Goal: Task Accomplishment & Management: Use online tool/utility

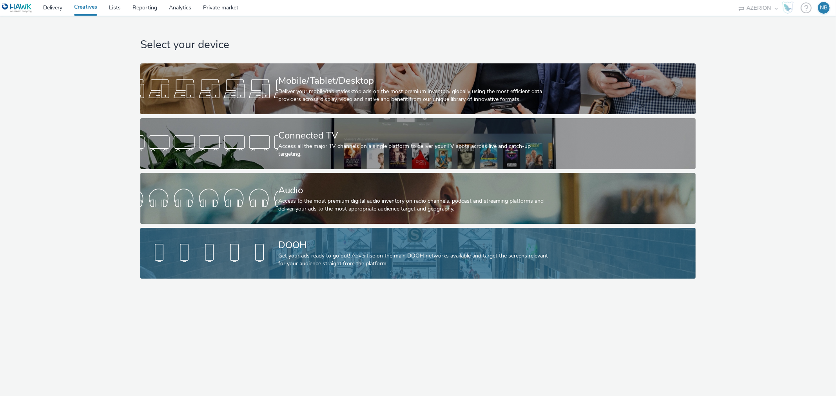
click at [364, 243] on div "DOOH" at bounding box center [416, 246] width 276 height 14
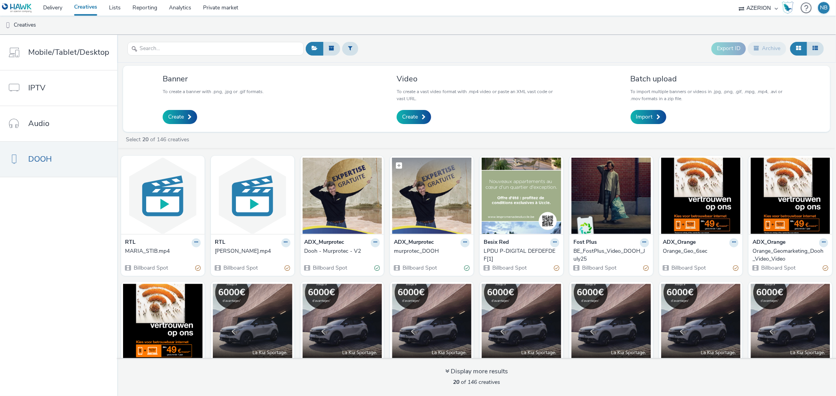
click at [415, 207] on img at bounding box center [432, 196] width 80 height 76
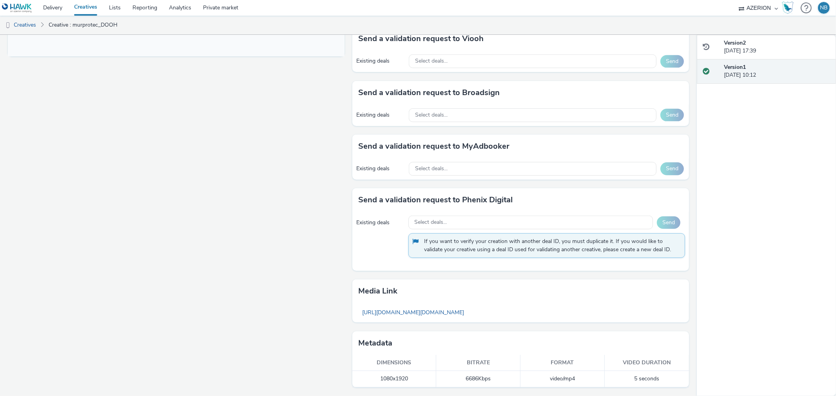
scroll to position [314, 0]
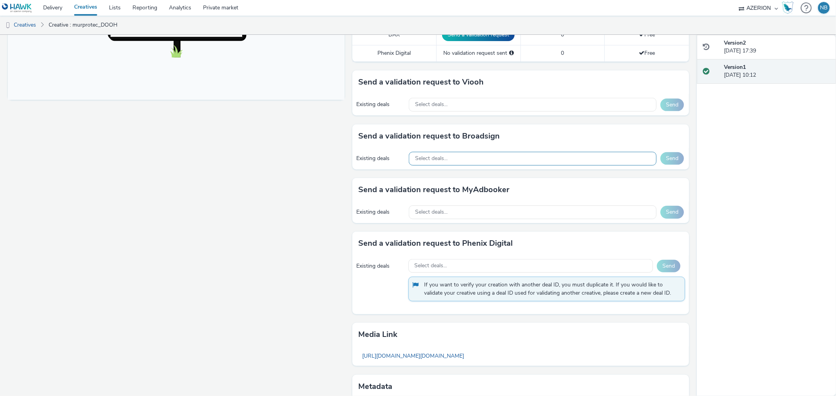
click at [449, 159] on div "Select deals..." at bounding box center [533, 159] width 248 height 14
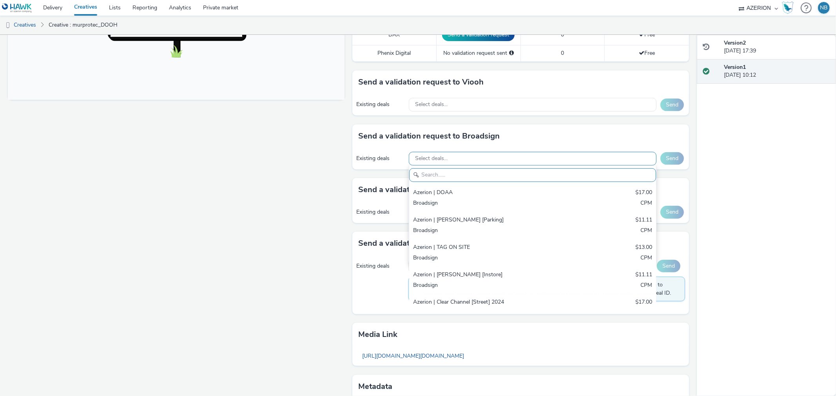
click at [449, 159] on div "Select deals..." at bounding box center [533, 159] width 248 height 14
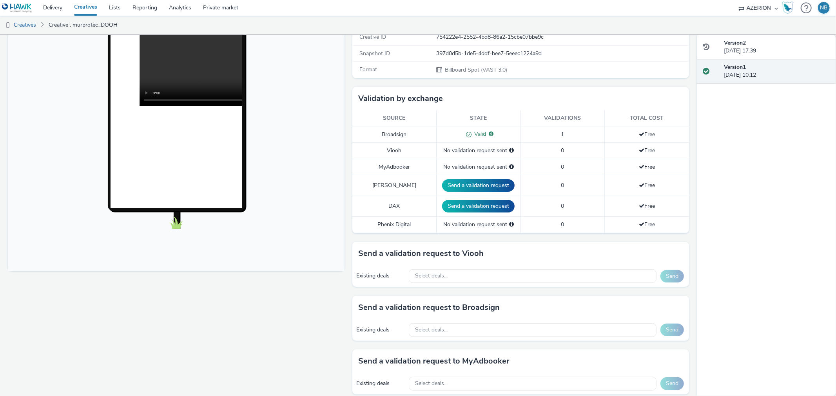
scroll to position [140, 0]
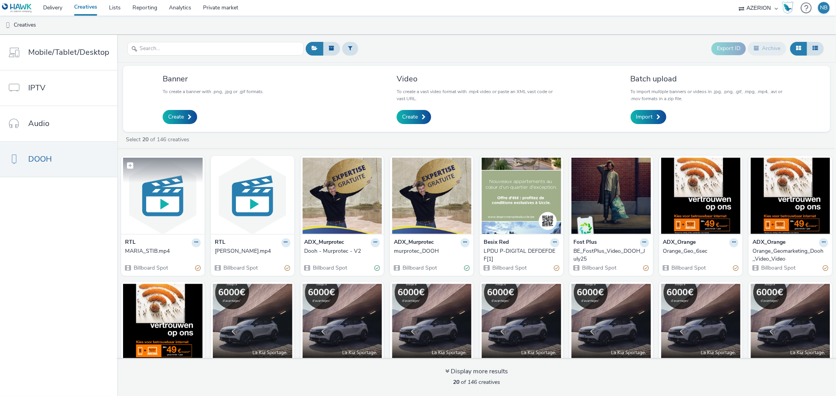
click at [157, 204] on img at bounding box center [163, 196] width 80 height 76
click at [257, 182] on img at bounding box center [253, 196] width 80 height 76
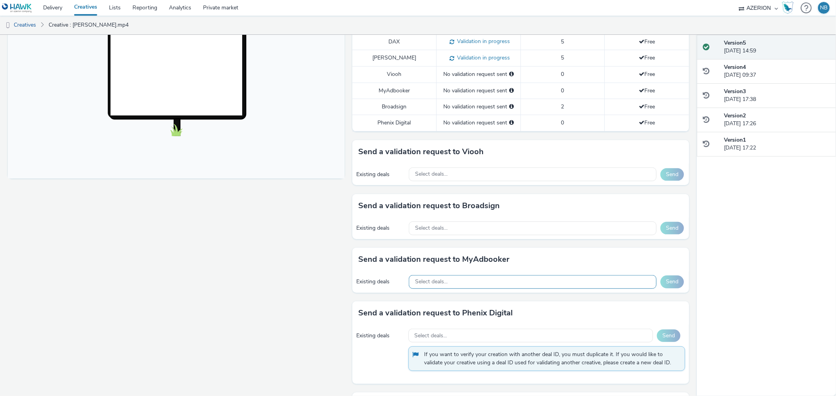
scroll to position [304, 0]
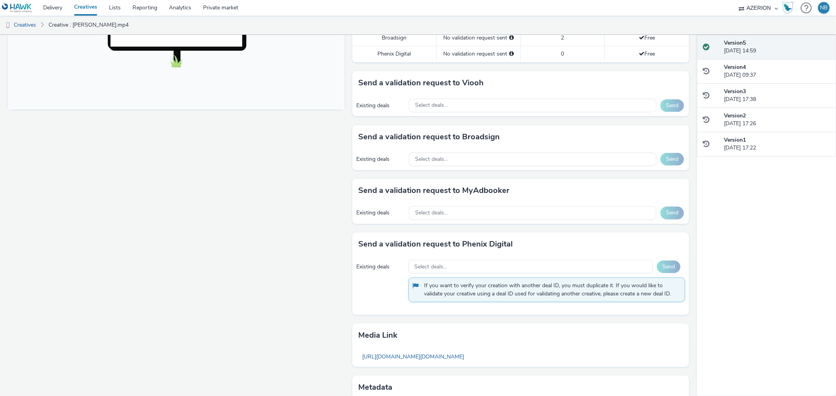
click at [447, 174] on div "Send a validation request to Broadsign Existing deals Select deals... Send" at bounding box center [520, 152] width 337 height 54
click at [443, 162] on span "Select deals..." at bounding box center [431, 159] width 33 height 7
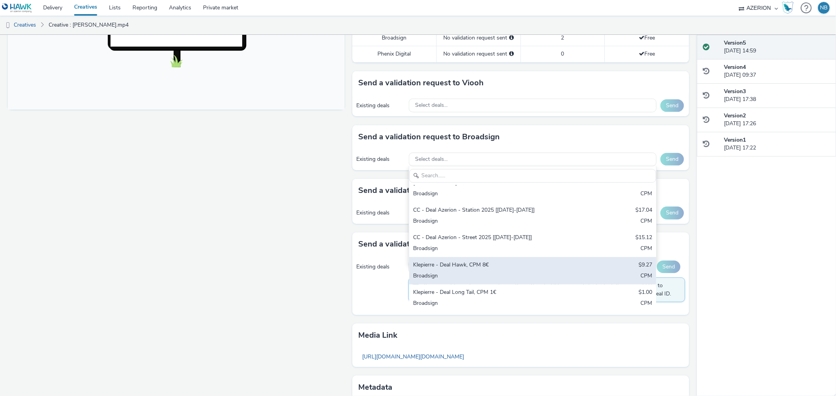
scroll to position [516, 0]
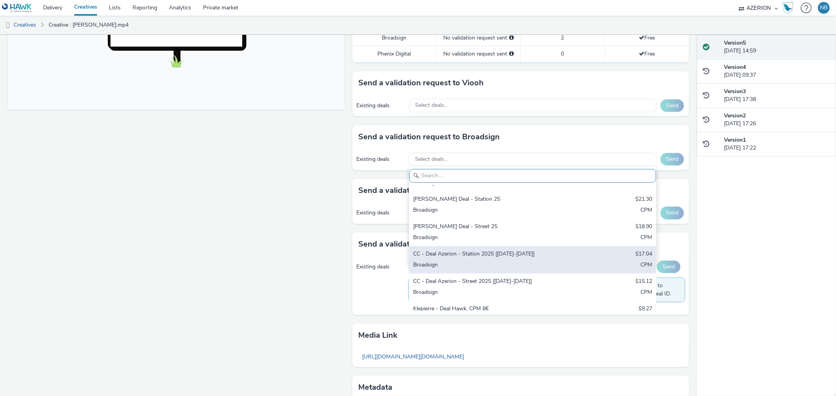
click at [471, 250] on div "CC - Deal Azerion - Station 2025 [[DATE]-[DATE]]" at bounding box center [492, 254] width 158 height 9
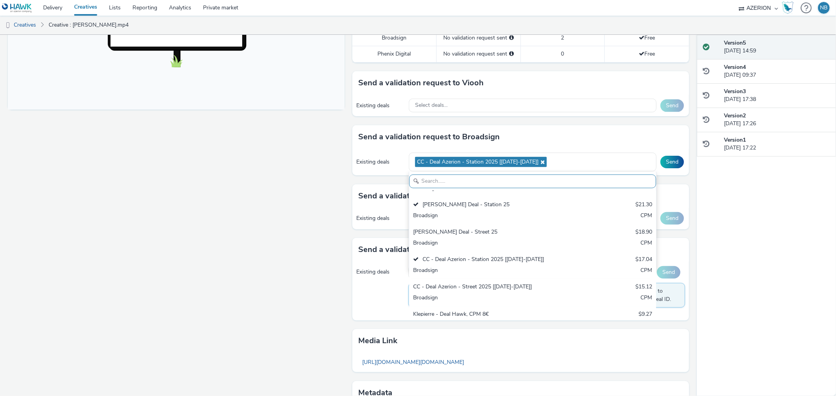
click at [324, 211] on div "Fullscreen" at bounding box center [178, 117] width 340 height 658
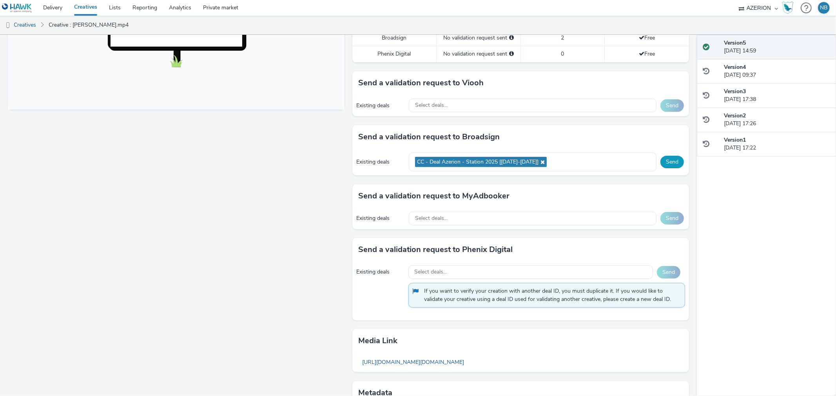
click at [664, 168] on button "Send" at bounding box center [672, 162] width 24 height 13
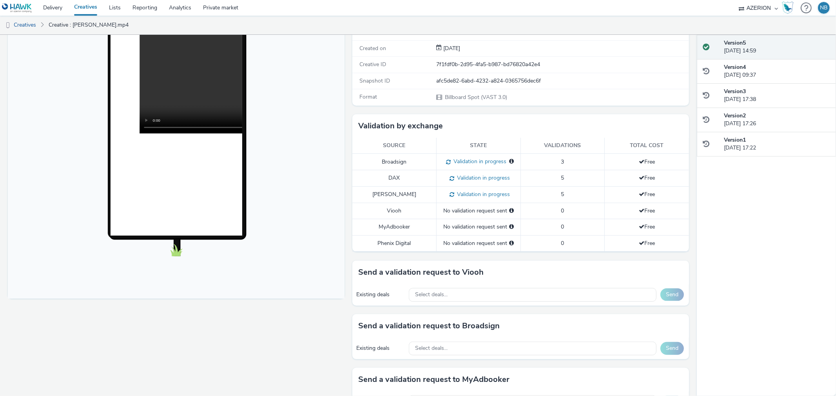
scroll to position [88, 0]
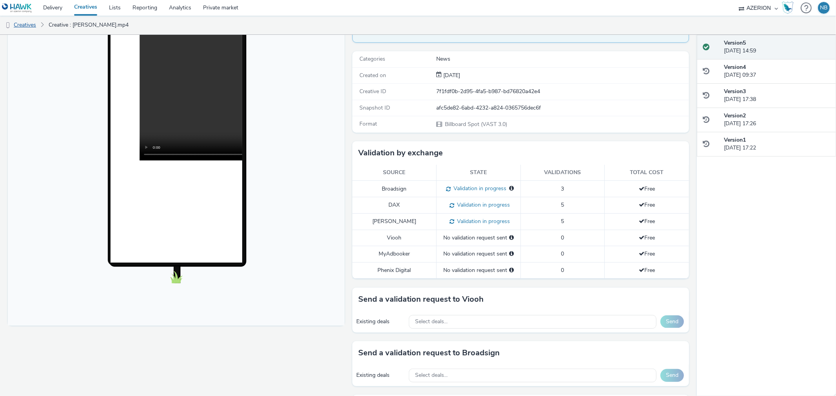
click at [31, 29] on link "Creatives" at bounding box center [20, 25] width 40 height 19
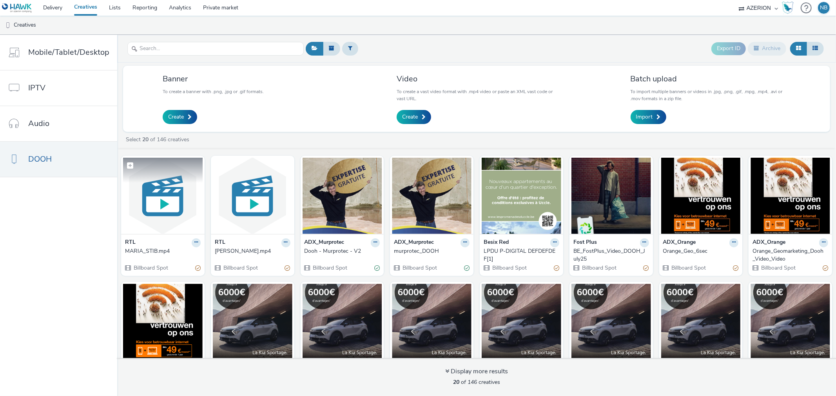
click at [151, 206] on img at bounding box center [163, 196] width 80 height 76
